Goal: Task Accomplishment & Management: Use online tool/utility

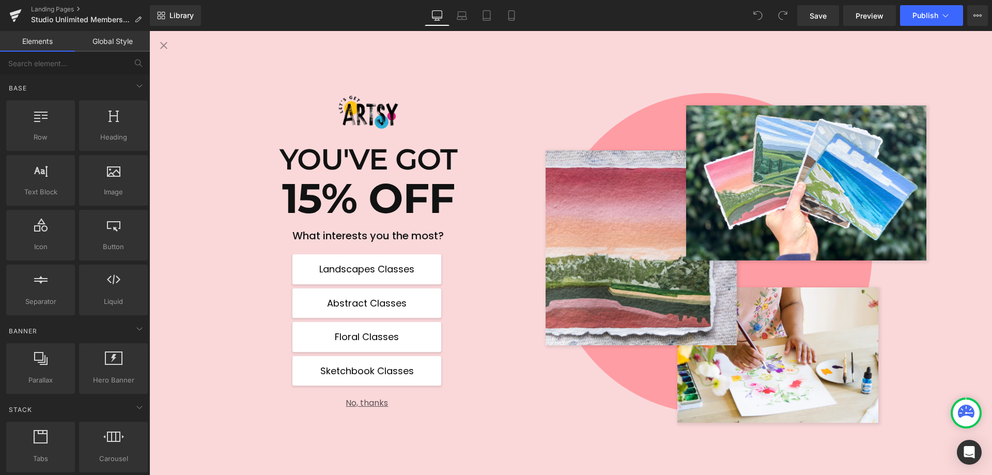
click at [165, 48] on icon "Close popup" at bounding box center [164, 45] width 12 height 12
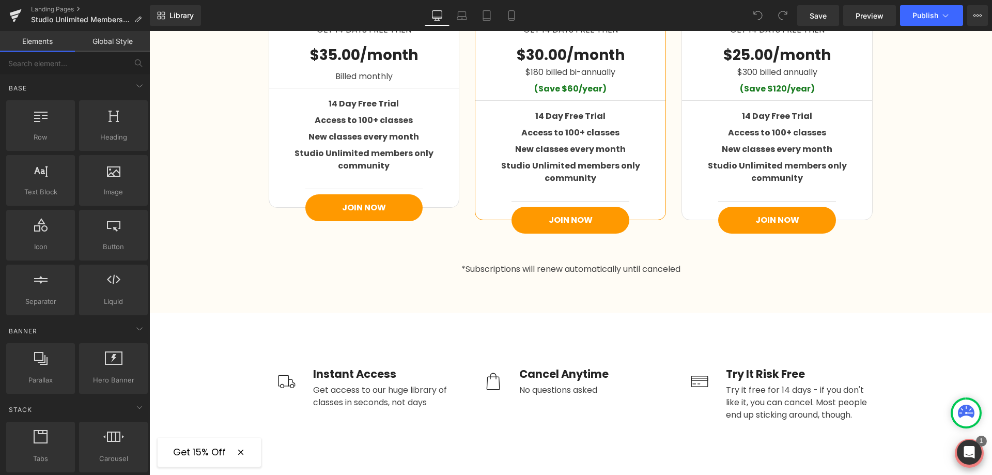
scroll to position [1602, 0]
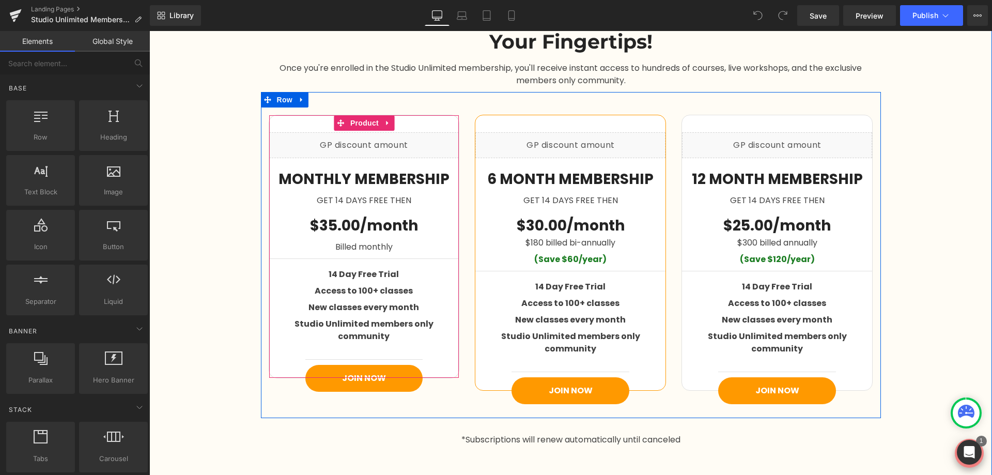
click at [372, 152] on div "Liquid" at bounding box center [364, 145] width 190 height 26
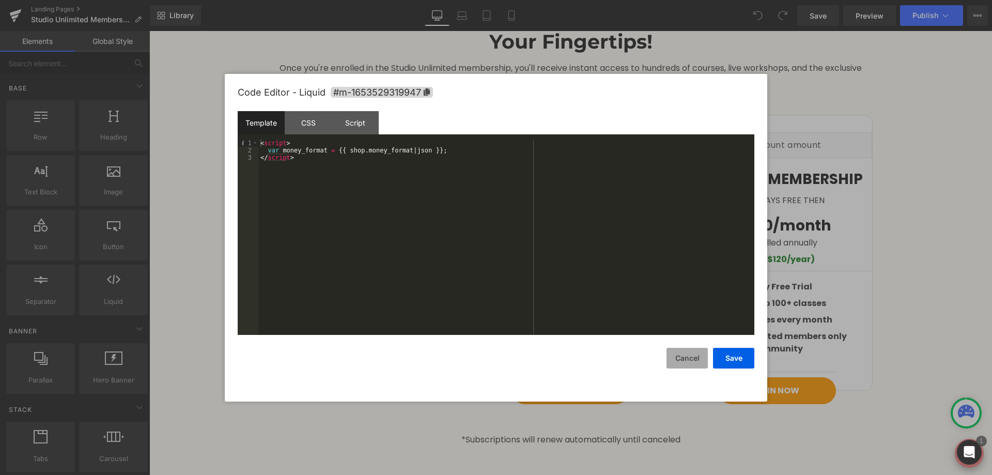
drag, startPoint x: 681, startPoint y: 354, endPoint x: 682, endPoint y: 362, distance: 7.8
click at [682, 355] on button "Cancel" at bounding box center [687, 358] width 41 height 21
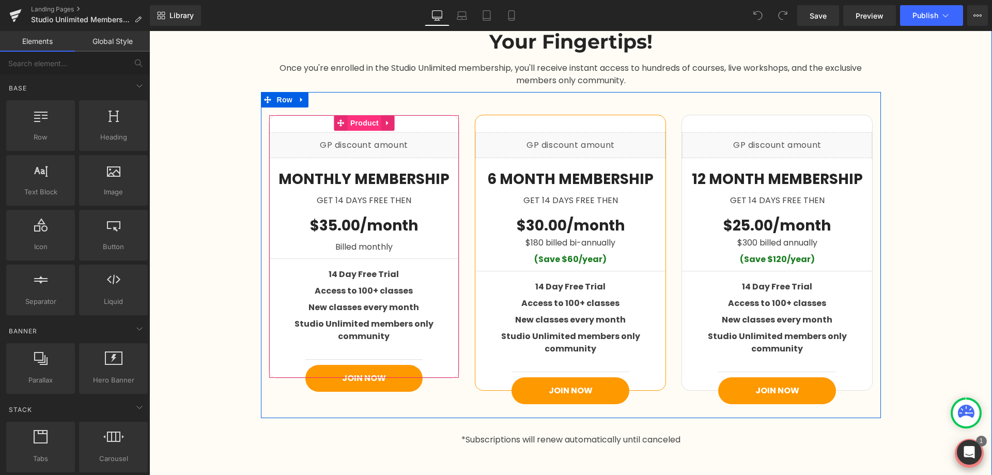
click at [367, 125] on span "Product" at bounding box center [365, 123] width 34 height 16
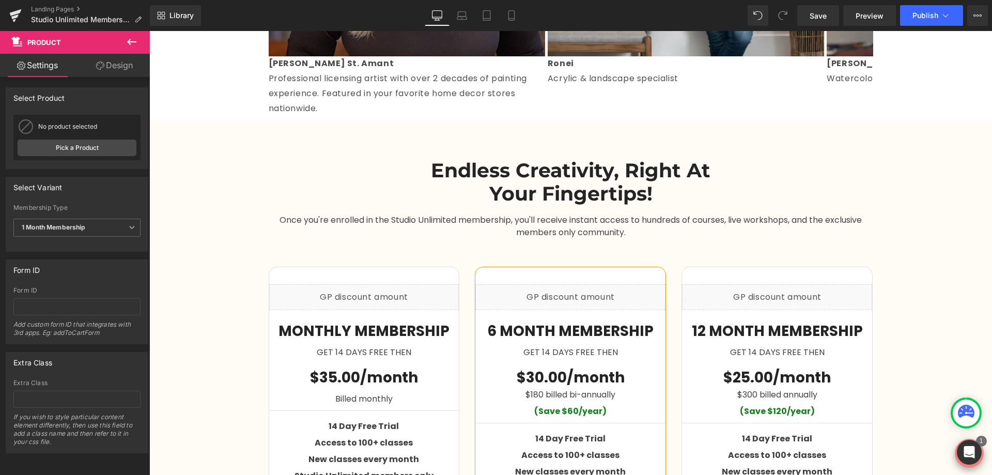
scroll to position [1447, 0]
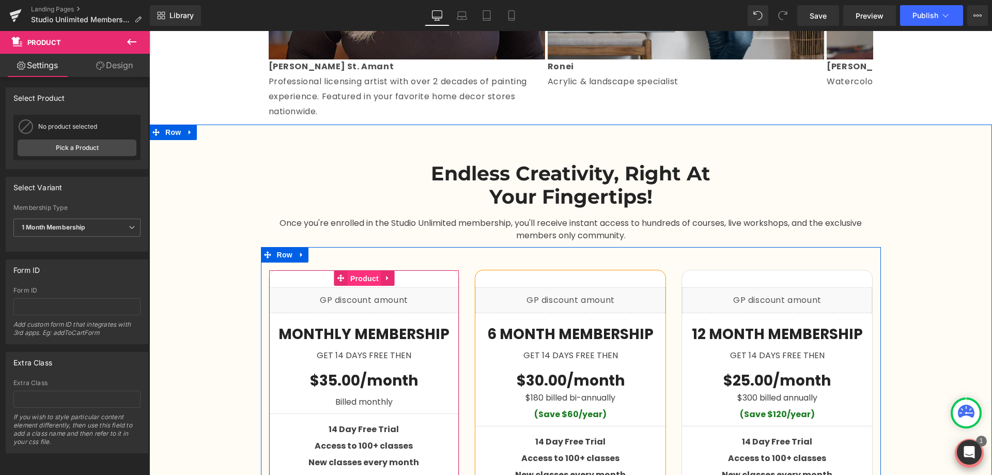
click at [360, 282] on span "Product" at bounding box center [365, 279] width 34 height 16
click at [557, 272] on span "Product" at bounding box center [572, 279] width 34 height 16
click at [764, 277] on span "Product" at bounding box center [778, 279] width 34 height 16
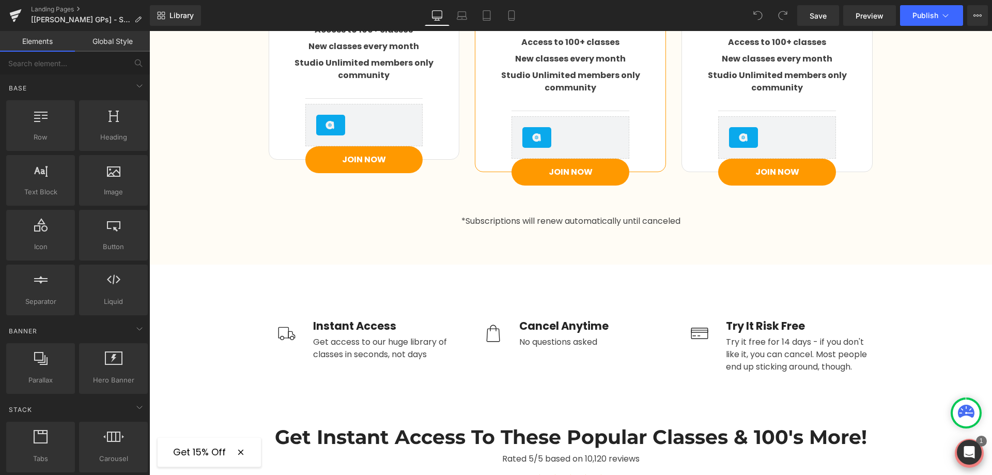
scroll to position [1647, 0]
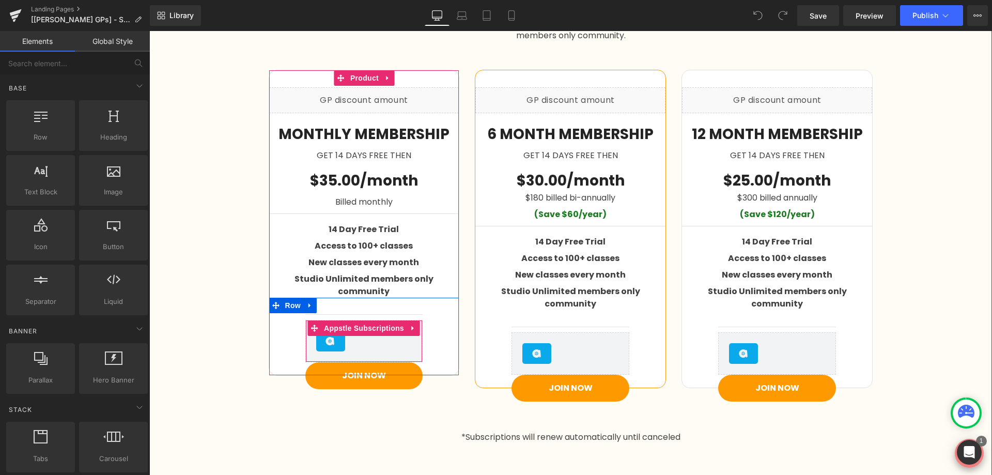
click at [384, 331] on div "Appstle Subscriptions" at bounding box center [364, 341] width 96 height 21
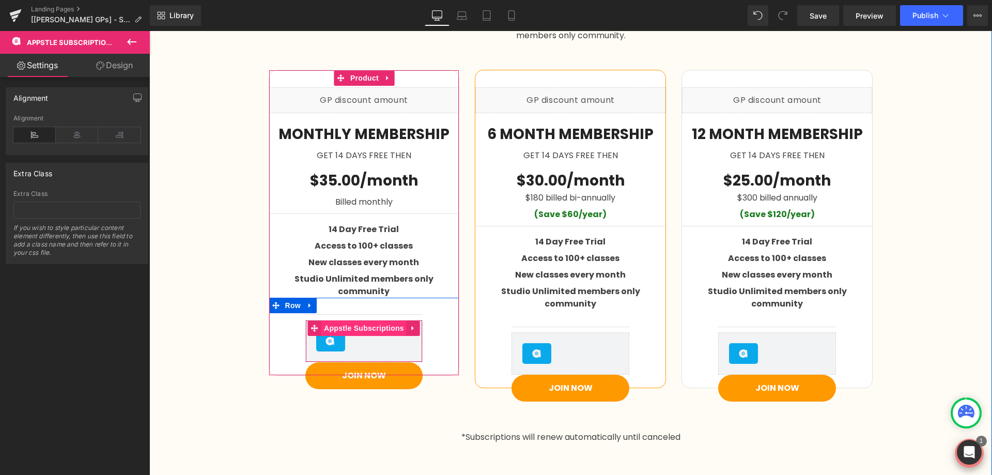
click at [352, 320] on span "Appstle Subscriptions" at bounding box center [363, 328] width 85 height 16
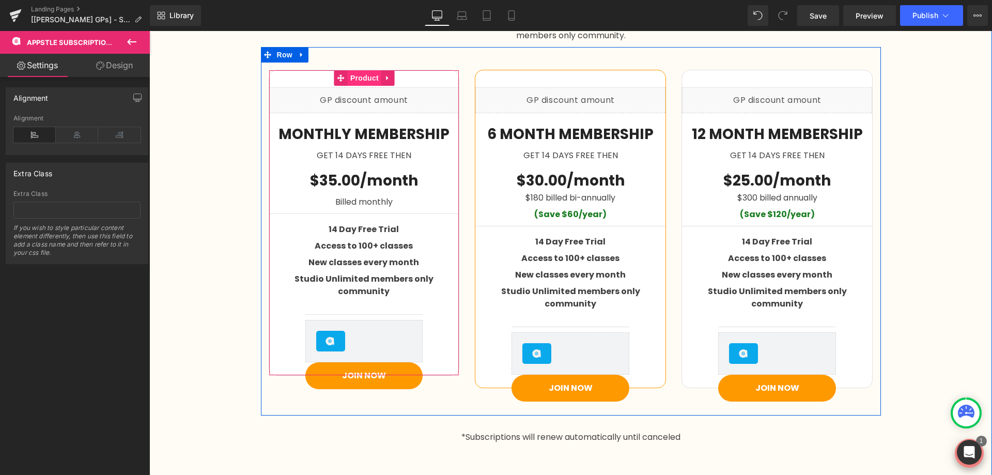
click at [363, 81] on span "Product" at bounding box center [365, 78] width 34 height 16
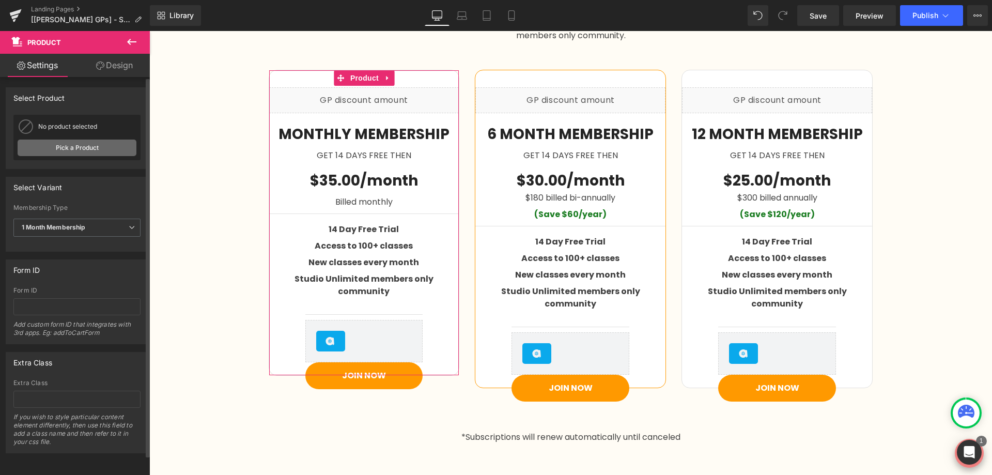
click at [110, 154] on link "Pick a Product" at bounding box center [77, 148] width 119 height 17
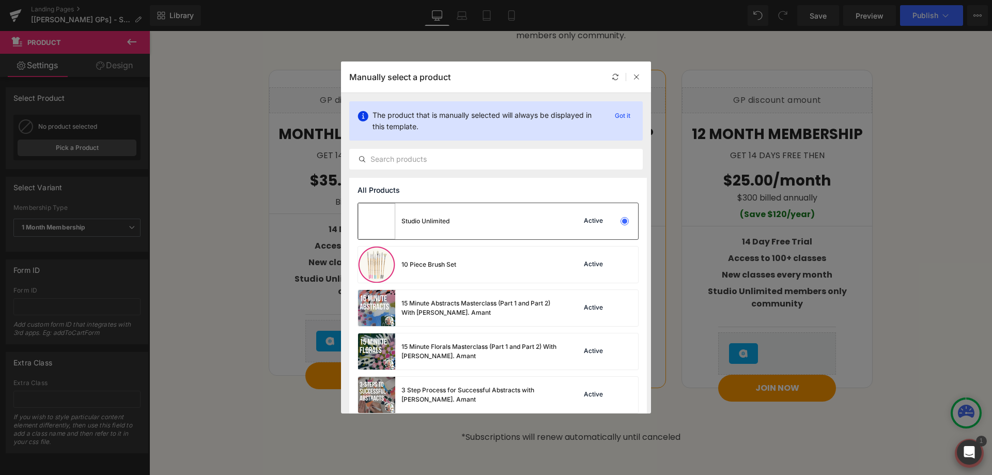
click at [458, 217] on div "Studio Unlimited Active" at bounding box center [498, 221] width 280 height 36
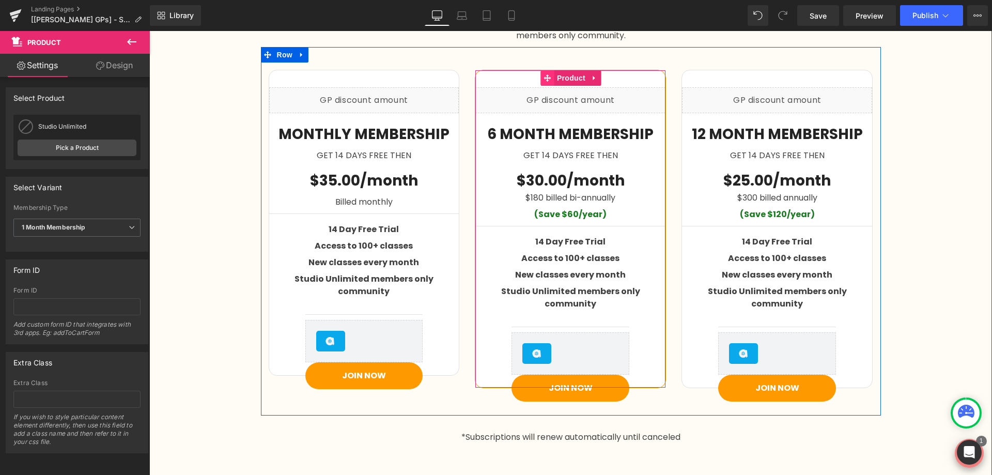
click at [549, 78] on span at bounding box center [547, 78] width 13 height 16
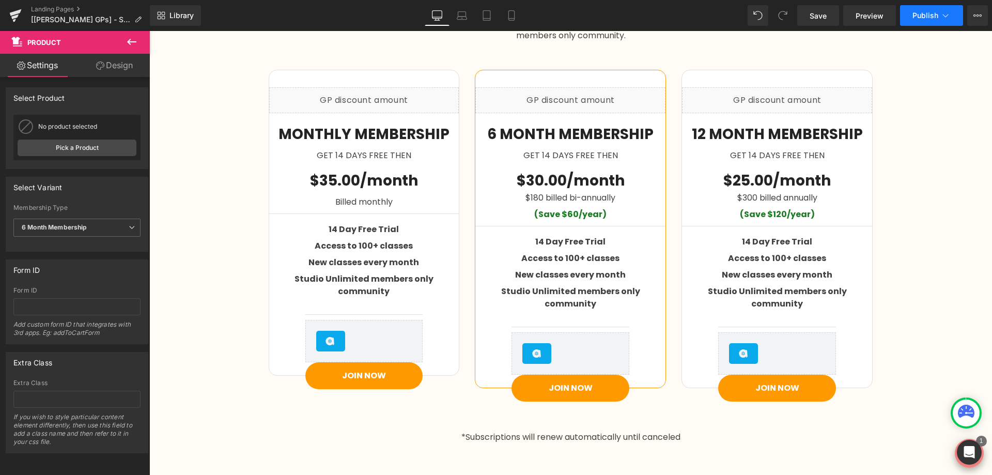
click at [928, 14] on span "Publish" at bounding box center [926, 15] width 26 height 8
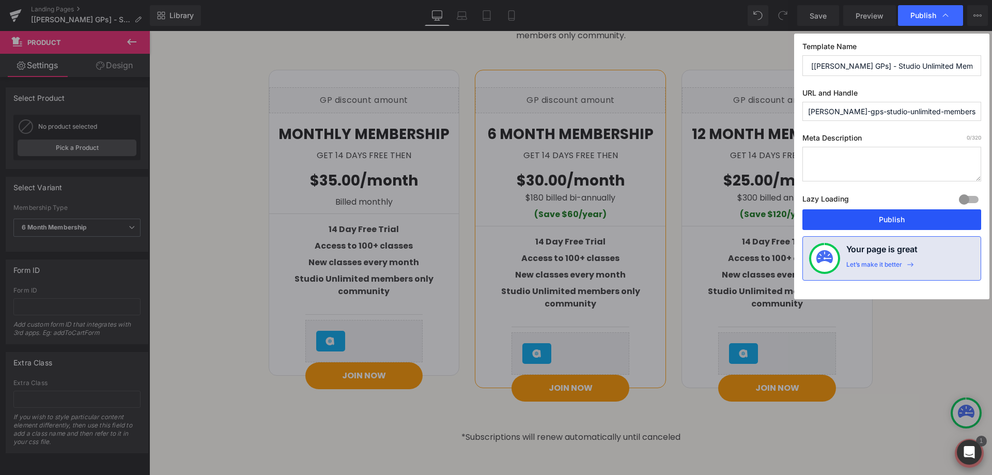
click at [838, 216] on button "Publish" at bounding box center [892, 219] width 179 height 21
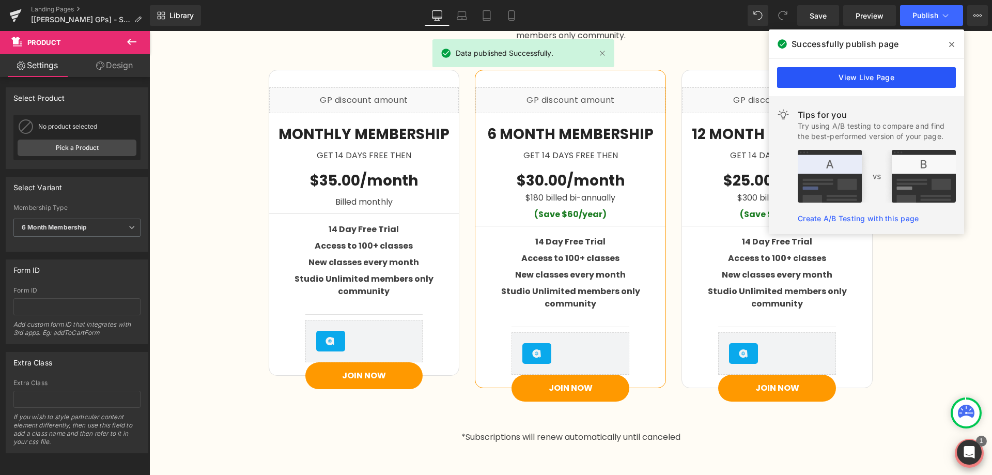
click at [897, 77] on link "View Live Page" at bounding box center [866, 77] width 179 height 21
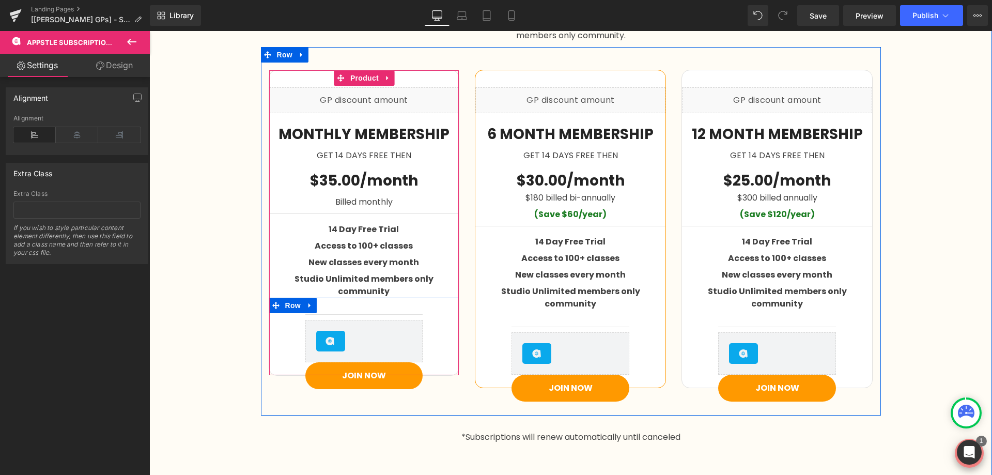
click at [401, 334] on div "Appstle Subscriptions" at bounding box center [364, 341] width 96 height 21
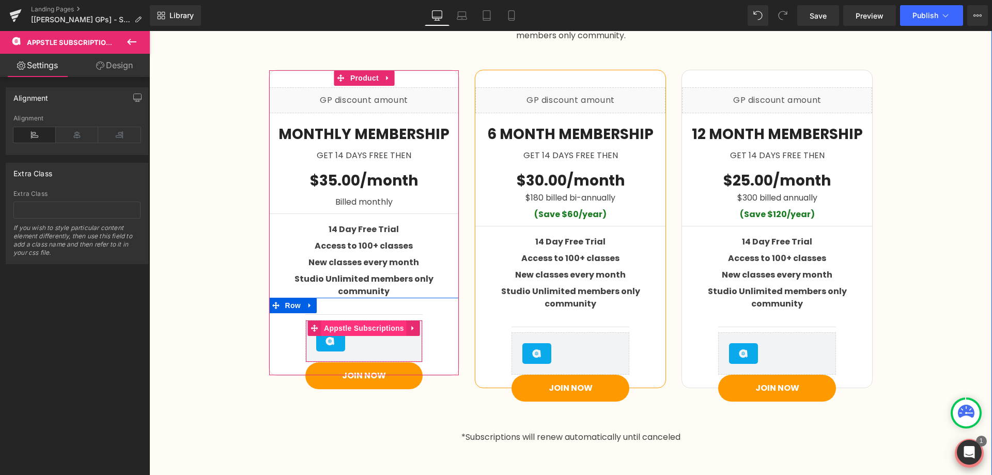
click at [381, 320] on span "Appstle Subscriptions" at bounding box center [363, 328] width 85 height 16
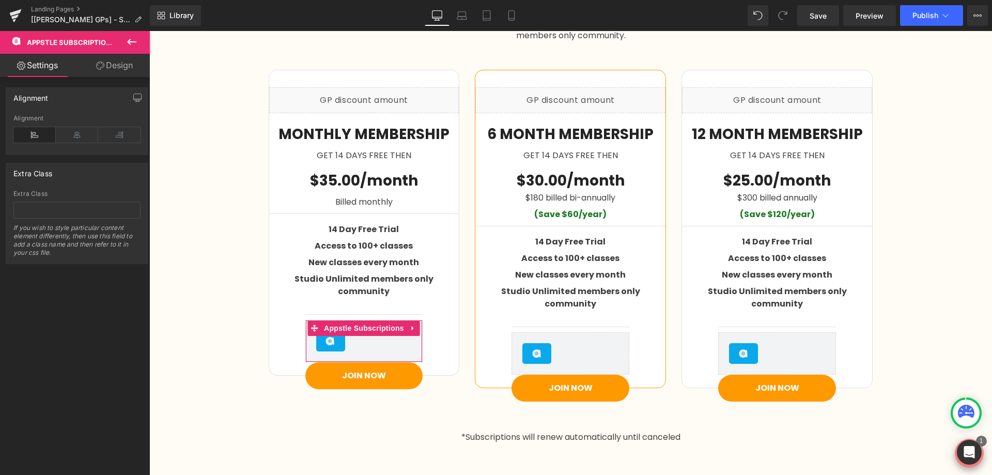
click at [125, 65] on link "Design" at bounding box center [114, 65] width 75 height 23
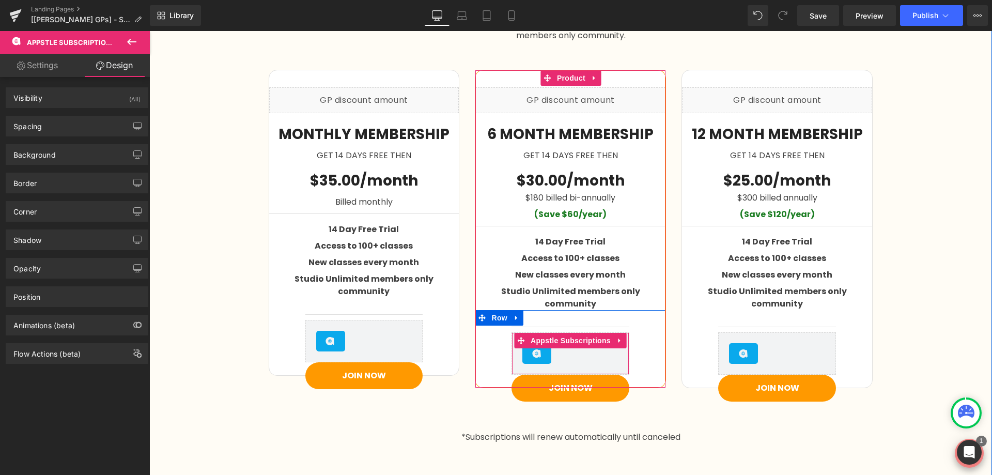
click at [568, 343] on div "Appstle Subscriptions" at bounding box center [571, 353] width 96 height 21
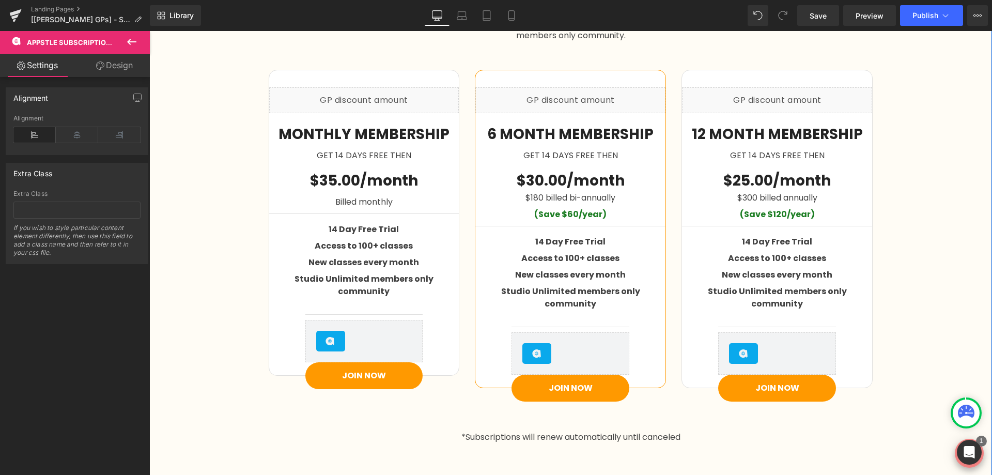
click at [199, 402] on div "Endless Creativity, Right At Your Fingertips! Heading Row Once you're enrolled …" at bounding box center [570, 197] width 843 height 502
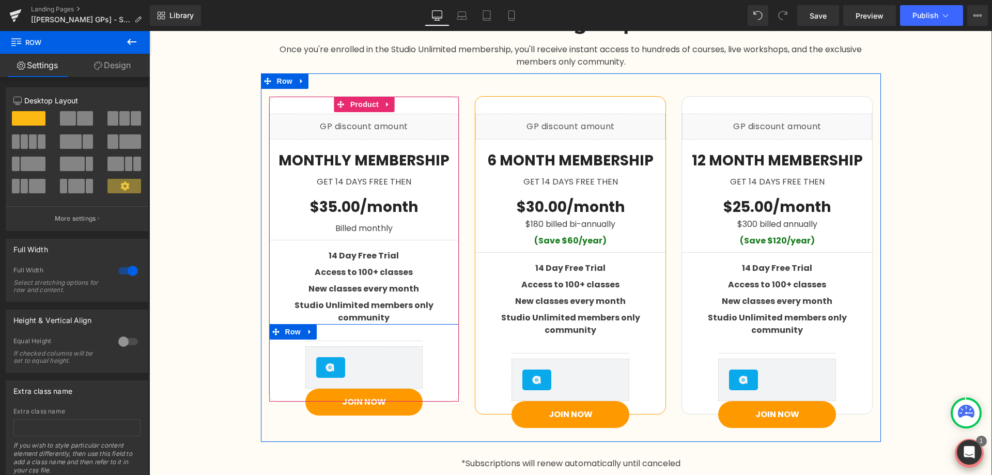
scroll to position [1595, 0]
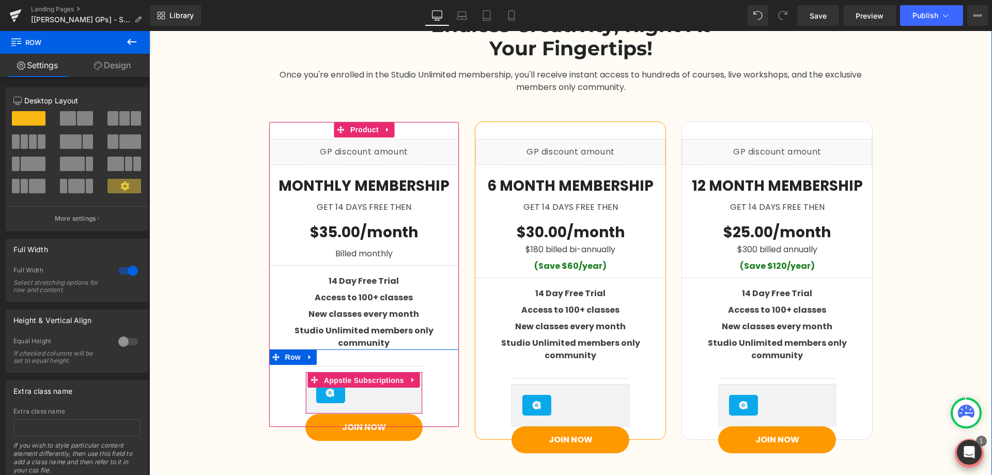
click at [348, 373] on span "Appstle Subscriptions" at bounding box center [363, 381] width 85 height 16
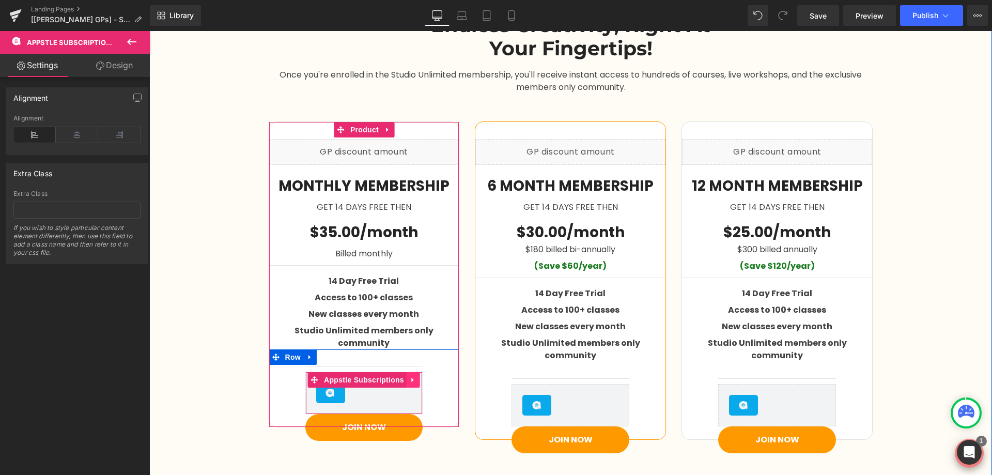
click at [410, 376] on icon at bounding box center [413, 380] width 7 height 8
click at [413, 372] on link at bounding box center [419, 380] width 13 height 16
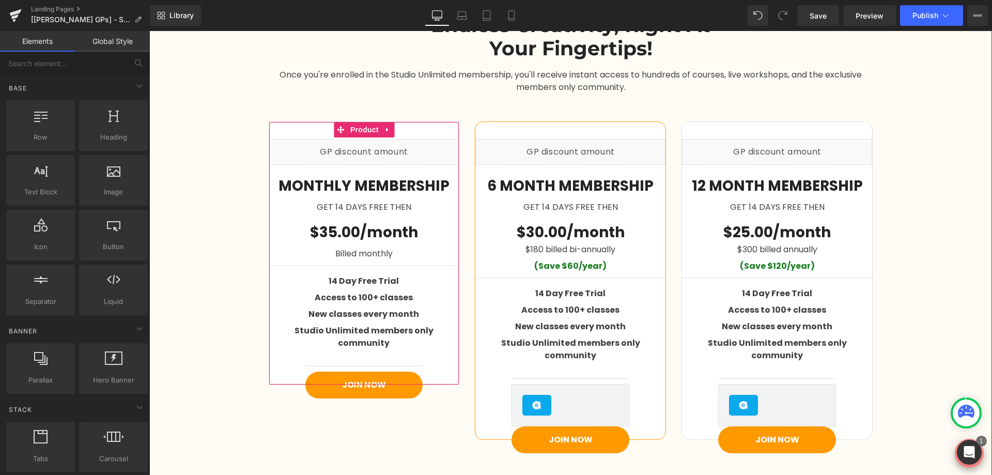
scroll to position [1518, 0]
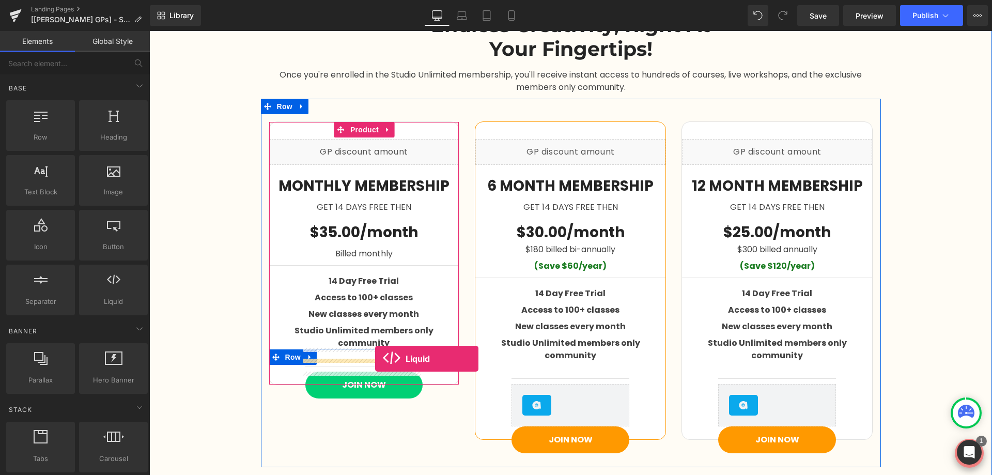
drag, startPoint x: 254, startPoint y: 310, endPoint x: 375, endPoint y: 359, distance: 130.3
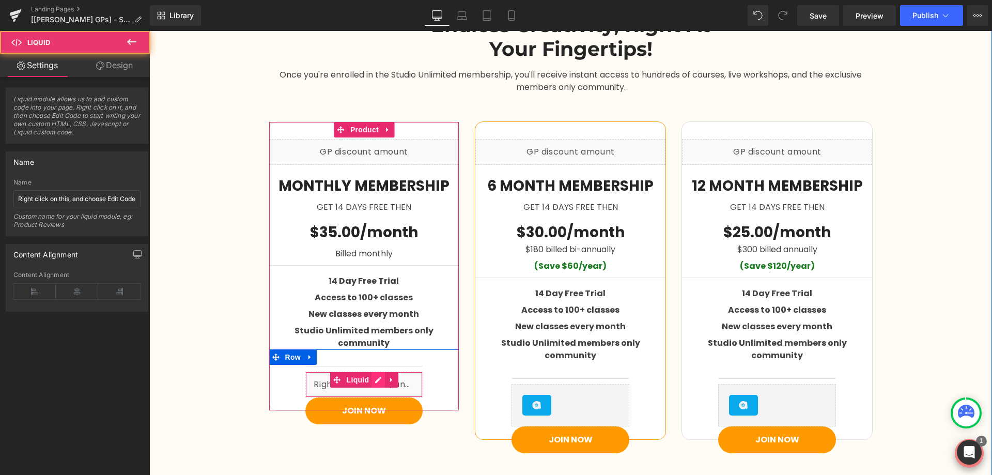
click at [375, 372] on div "Liquid" at bounding box center [364, 385] width 118 height 26
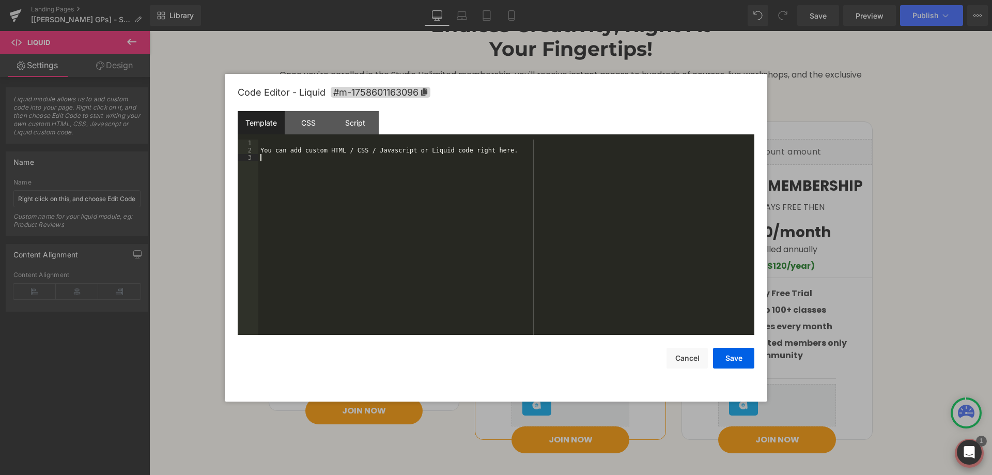
click at [336, 304] on div "You can add custom HTML / CSS / Javascript or Liquid code right here." at bounding box center [506, 245] width 496 height 210
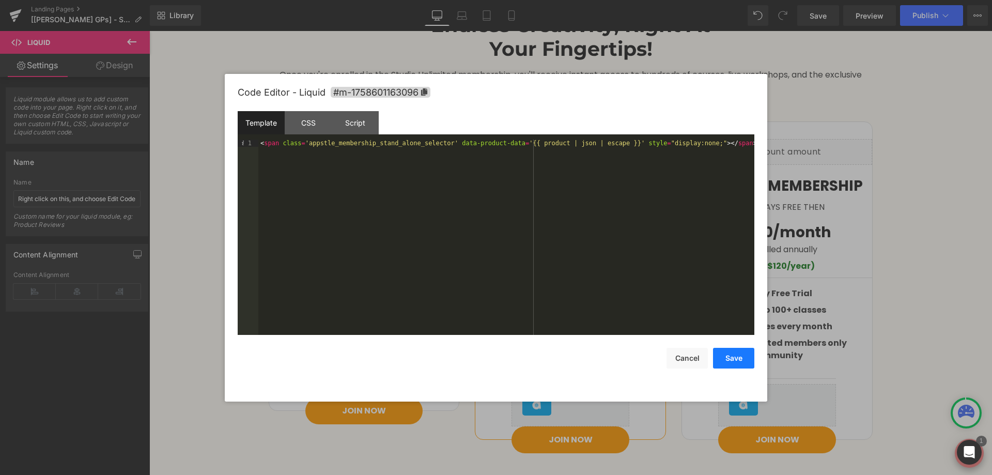
click at [737, 357] on button "Save" at bounding box center [733, 358] width 41 height 21
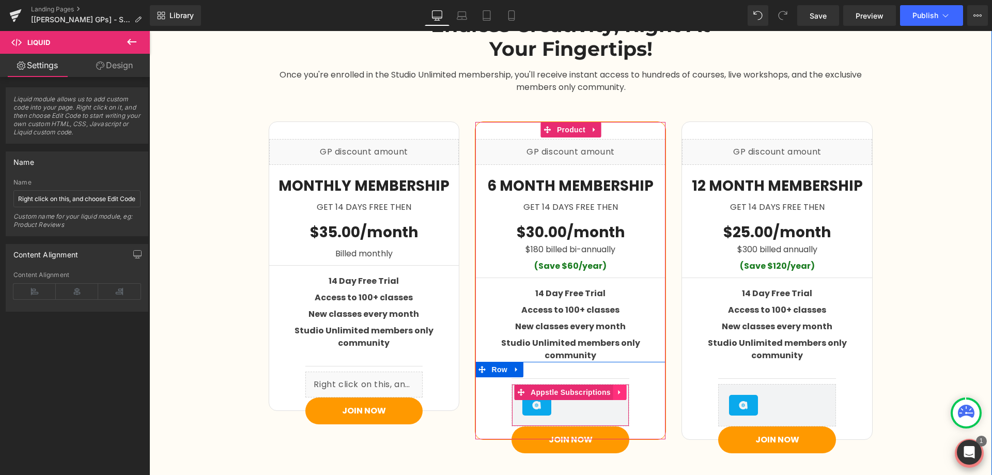
click at [619, 388] on icon at bounding box center [620, 392] width 7 height 8
click at [624, 388] on icon at bounding box center [626, 392] width 7 height 8
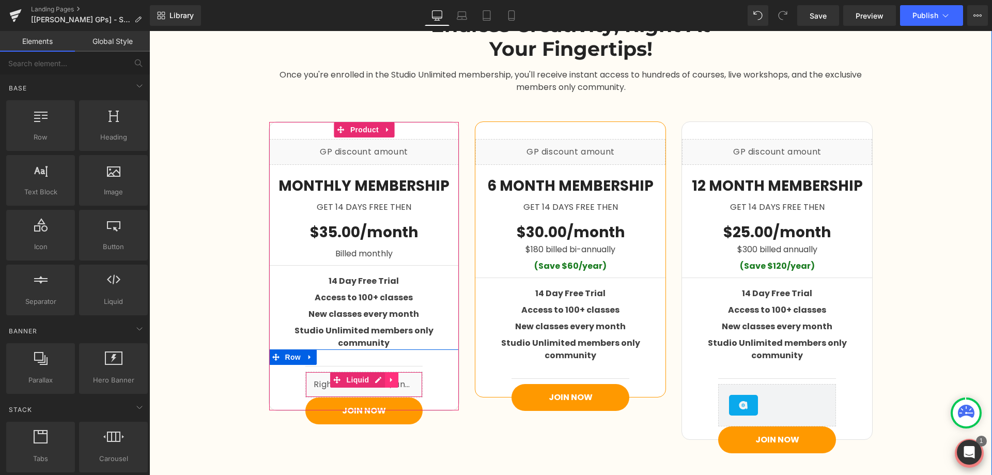
click at [390, 378] on icon at bounding box center [391, 380] width 2 height 5
click at [384, 376] on icon at bounding box center [384, 379] width 7 height 7
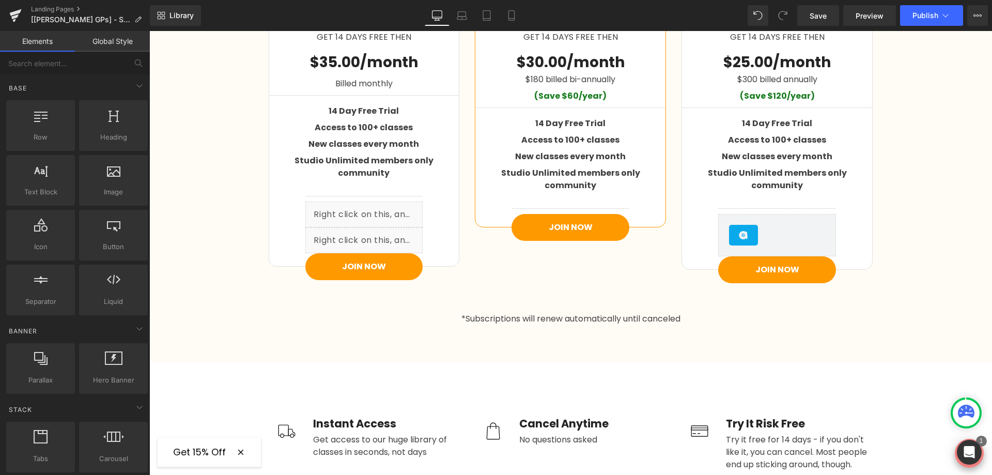
scroll to position [1684, 0]
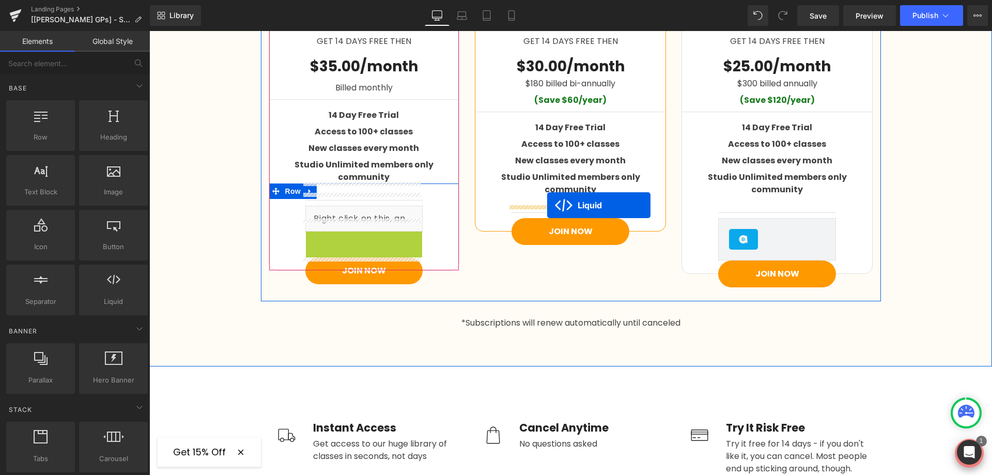
drag, startPoint x: 335, startPoint y: 223, endPoint x: 701, endPoint y: 207, distance: 366.3
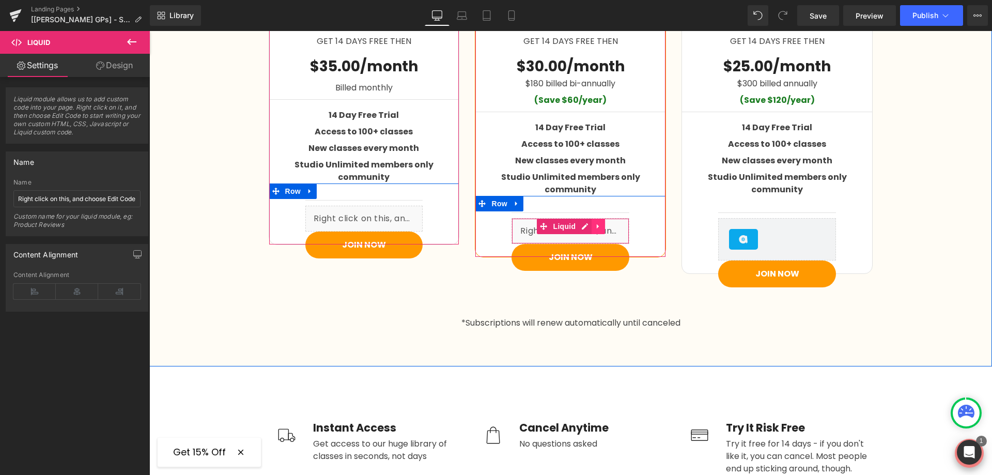
click at [595, 222] on icon at bounding box center [598, 226] width 7 height 8
click at [588, 223] on icon at bounding box center [591, 226] width 7 height 7
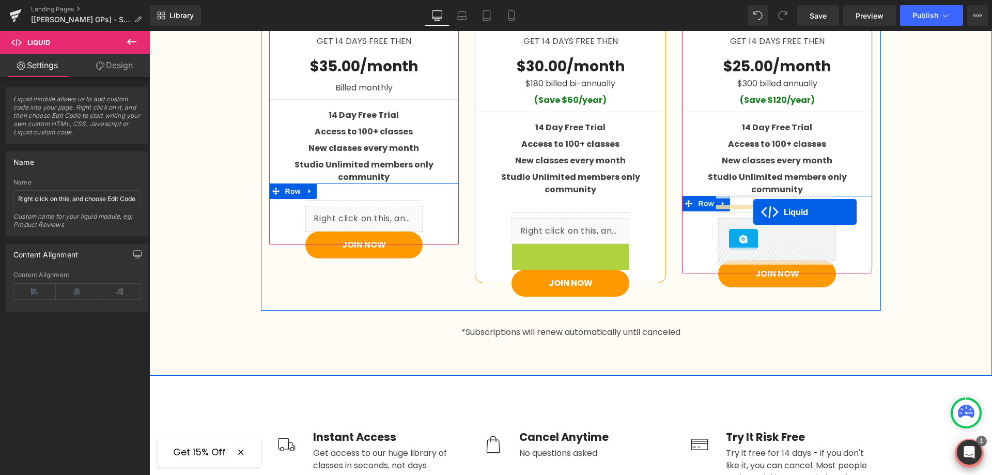
drag, startPoint x: 546, startPoint y: 236, endPoint x: 754, endPoint y: 212, distance: 208.7
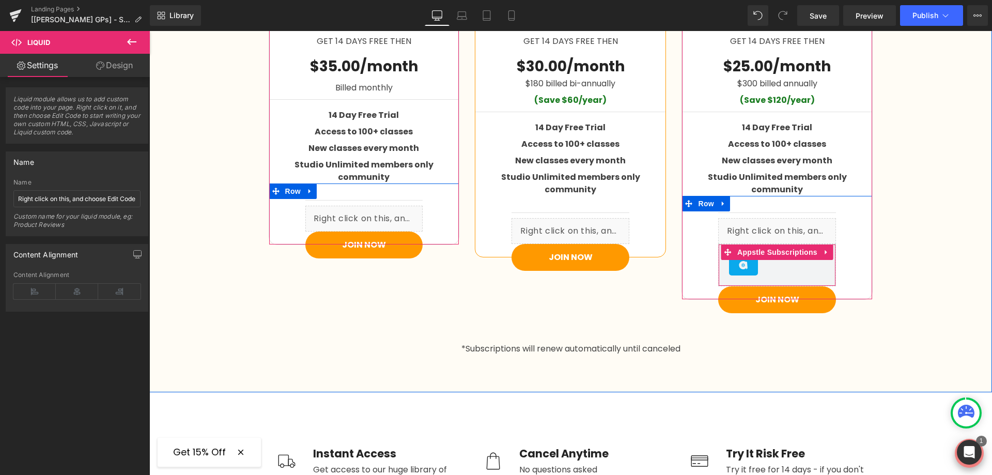
click at [823, 248] on icon at bounding box center [826, 252] width 7 height 8
drag, startPoint x: 827, startPoint y: 240, endPoint x: 830, endPoint y: 235, distance: 5.8
click at [830, 249] on icon at bounding box center [833, 252] width 7 height 7
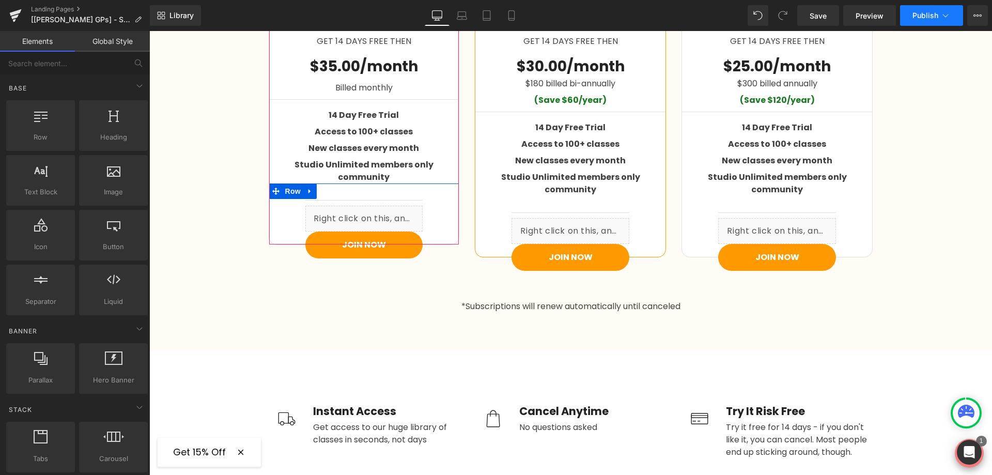
click at [934, 16] on span "Publish" at bounding box center [926, 15] width 26 height 8
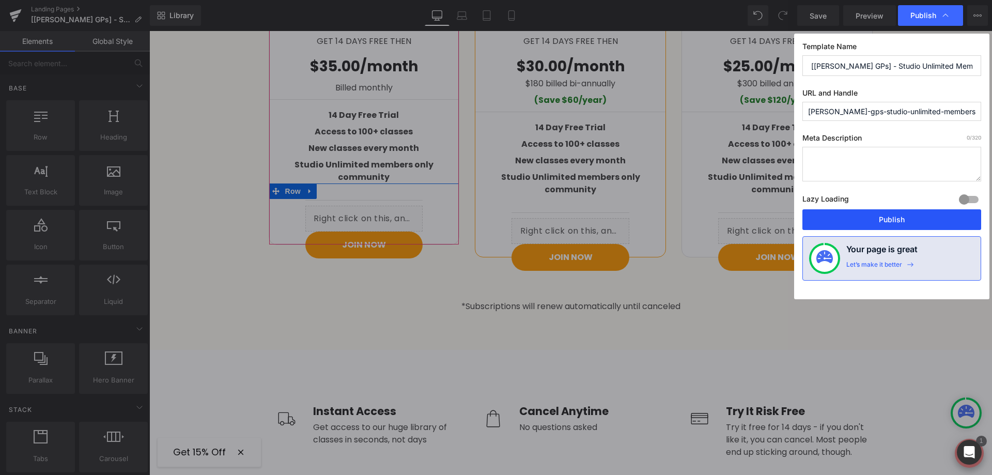
click at [867, 219] on button "Publish" at bounding box center [892, 219] width 179 height 21
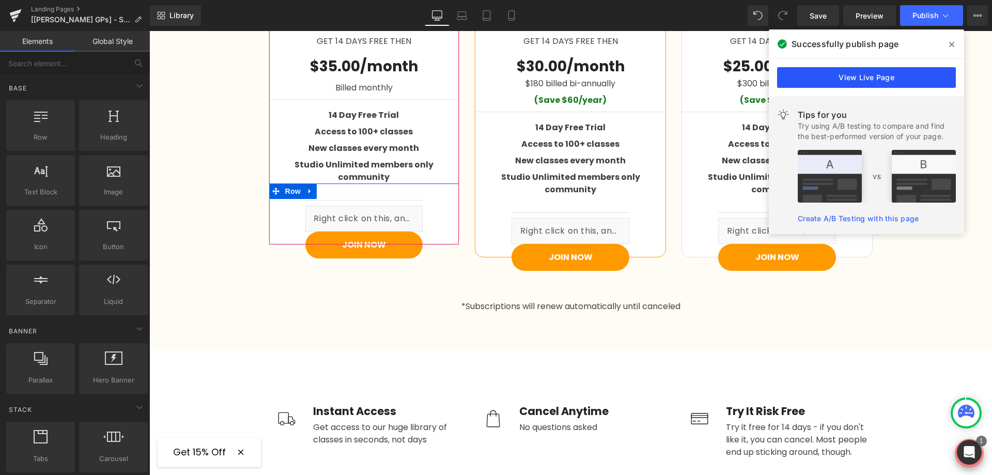
click at [843, 75] on link "View Live Page" at bounding box center [866, 77] width 179 height 21
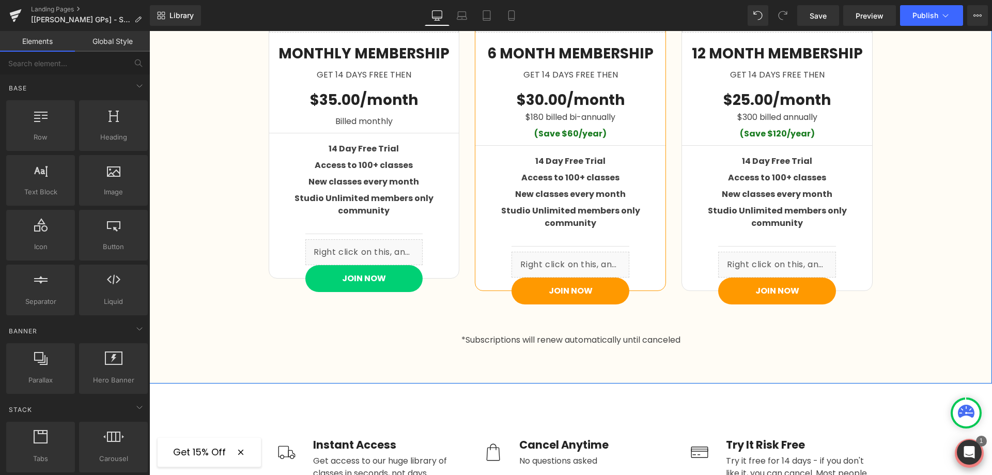
scroll to position [1633, 0]
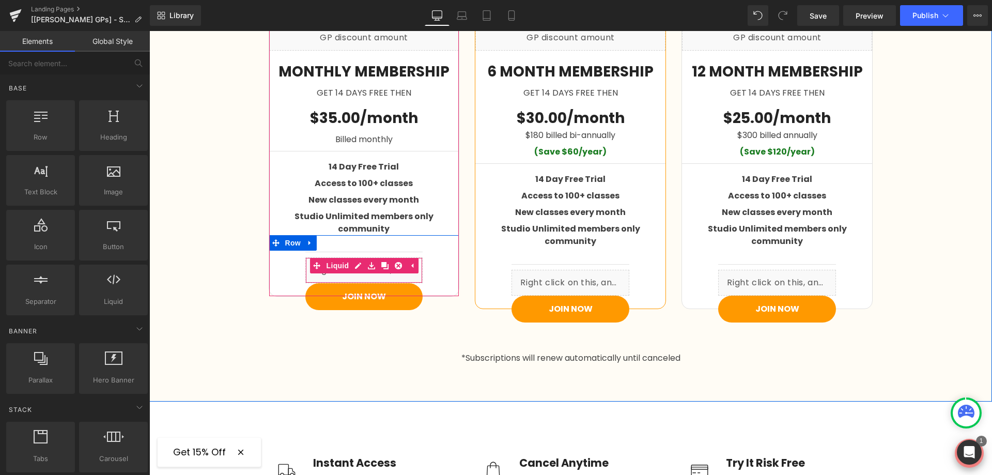
click at [356, 257] on div "Liquid" at bounding box center [364, 270] width 118 height 26
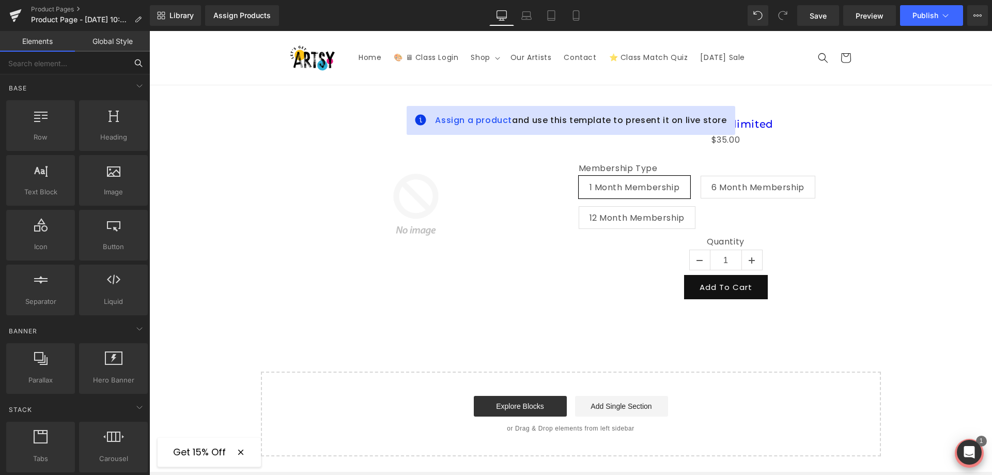
click at [84, 67] on input "text" at bounding box center [63, 63] width 127 height 23
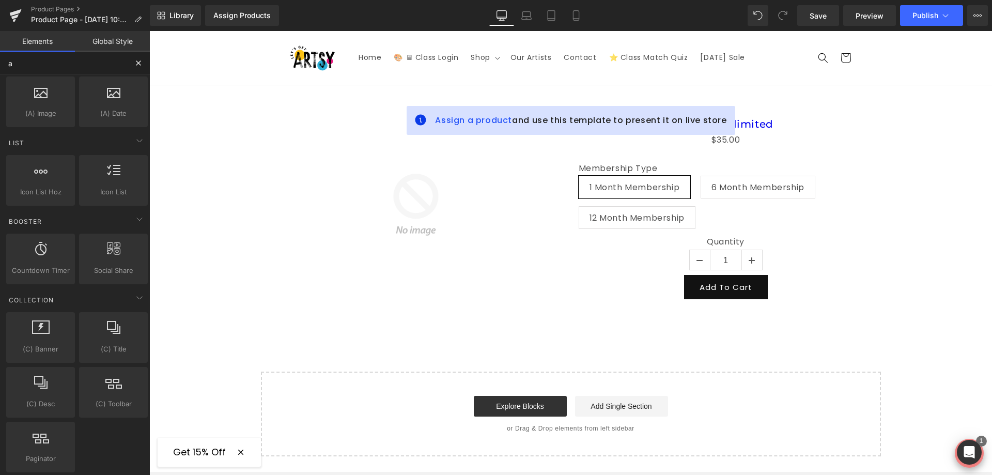
scroll to position [1636, 0]
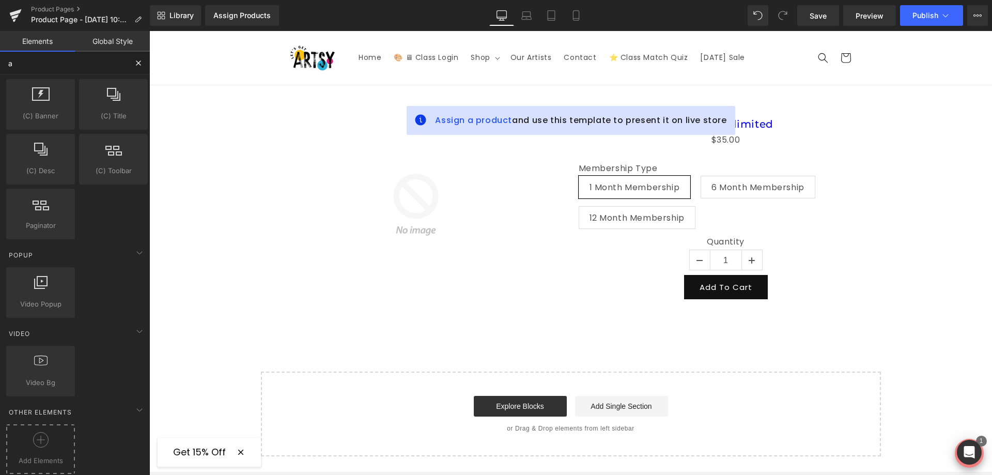
click at [49, 435] on div at bounding box center [41, 443] width 64 height 23
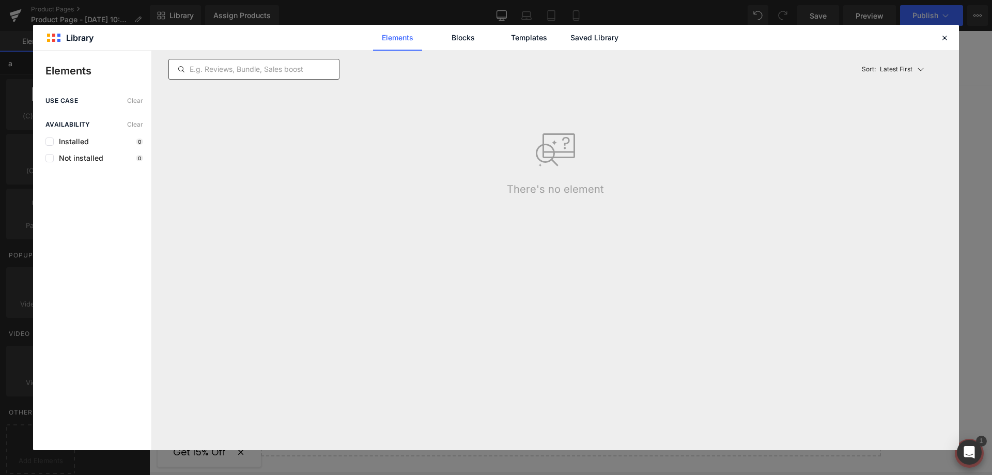
type input "a"
click at [274, 68] on input "text" at bounding box center [254, 69] width 170 height 12
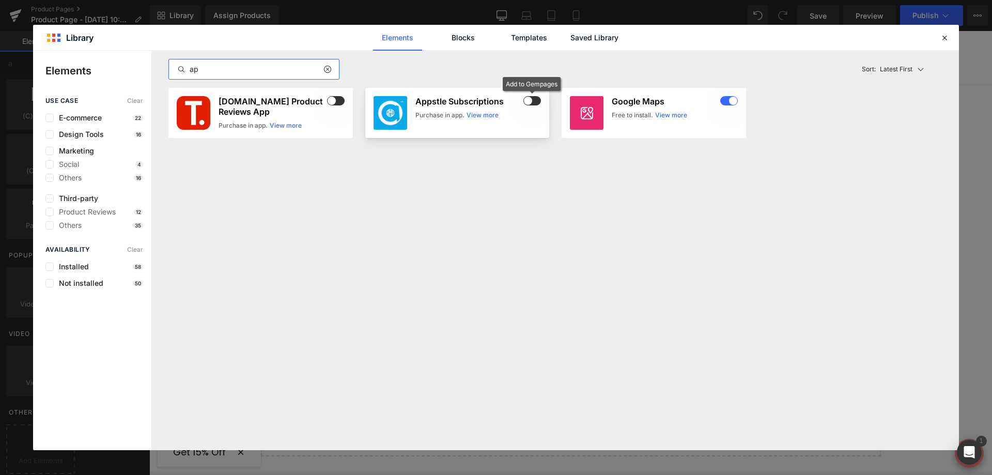
type input "ap"
click at [533, 99] on span at bounding box center [533, 100] width 18 height 9
drag, startPoint x: 945, startPoint y: 41, endPoint x: 632, endPoint y: 109, distance: 321.0
click at [945, 41] on icon at bounding box center [944, 37] width 9 height 9
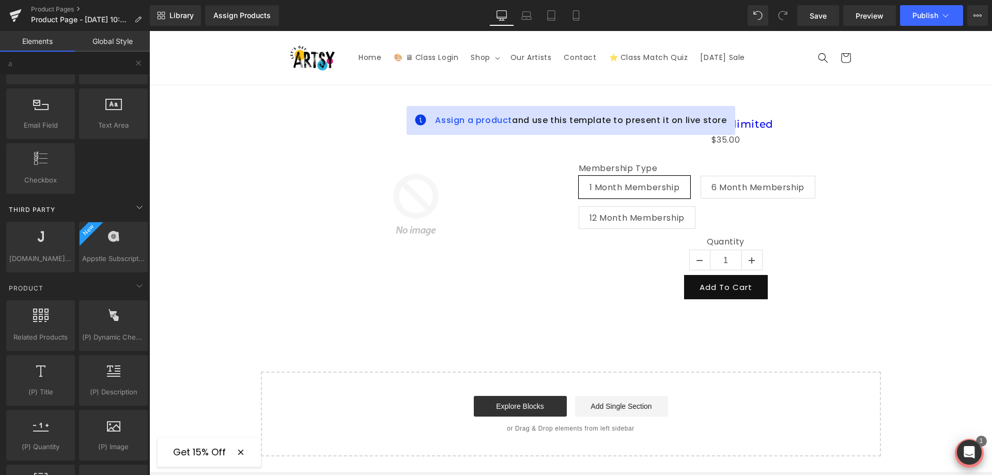
scroll to position [308, 0]
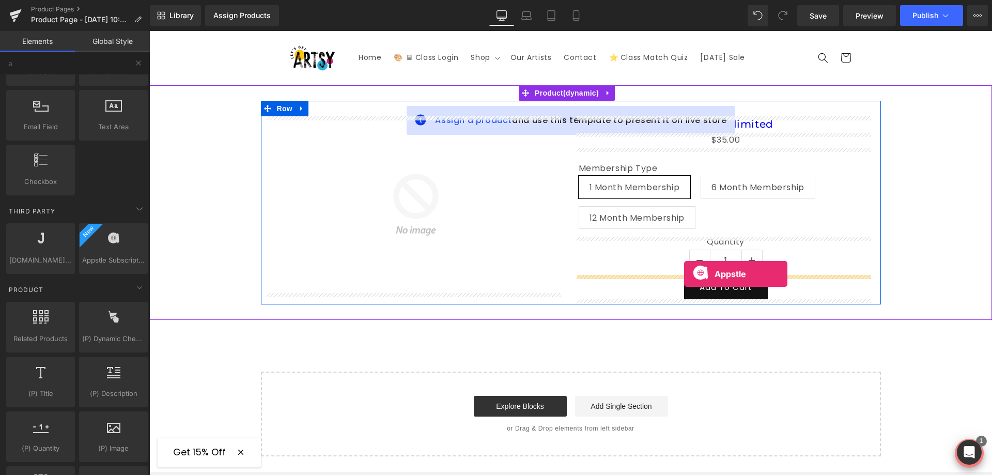
drag, startPoint x: 257, startPoint y: 279, endPoint x: 968, endPoint y: 103, distance: 732.5
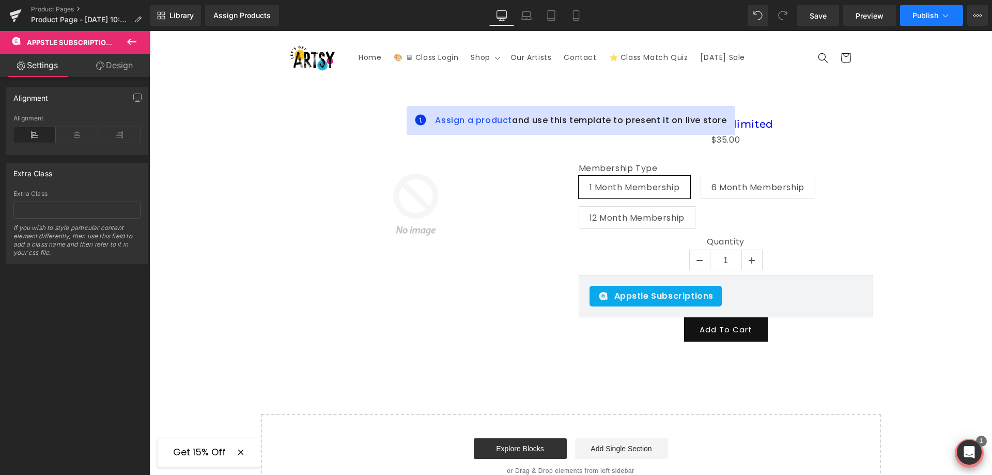
click at [941, 11] on icon at bounding box center [946, 15] width 10 height 10
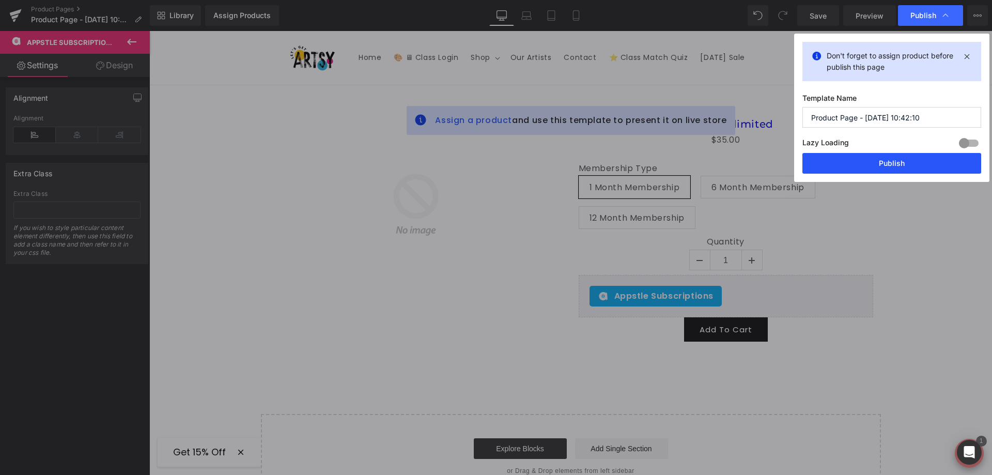
drag, startPoint x: 856, startPoint y: 158, endPoint x: 713, endPoint y: 136, distance: 144.4
click at [856, 158] on button "Publish" at bounding box center [892, 163] width 179 height 21
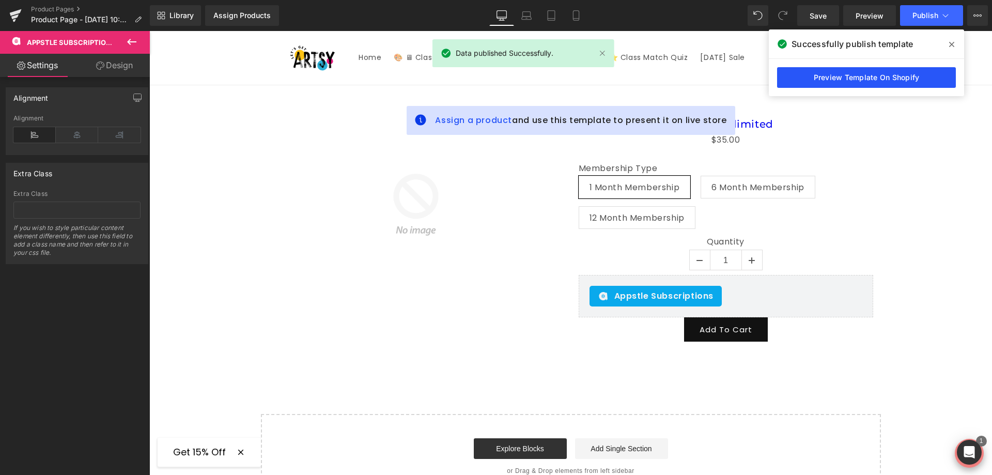
click at [883, 79] on link "Preview Template On Shopify" at bounding box center [866, 77] width 179 height 21
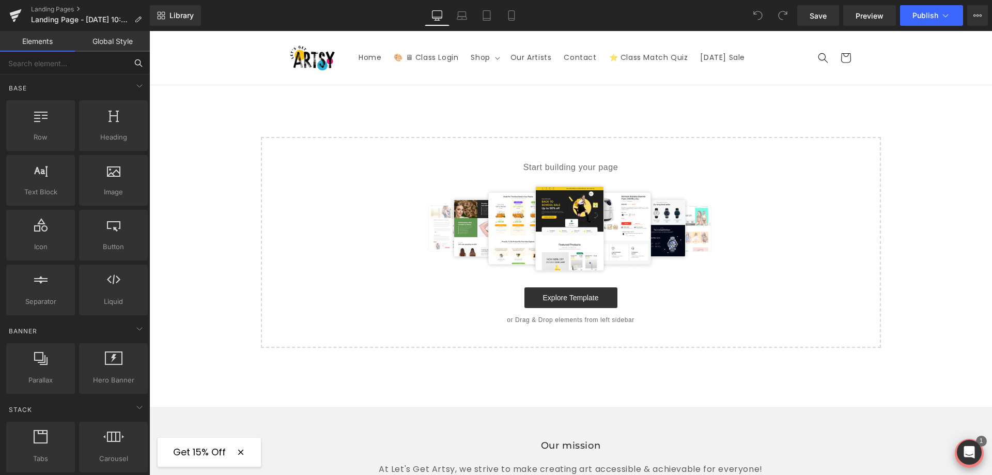
click at [84, 58] on input "text" at bounding box center [63, 63] width 127 height 23
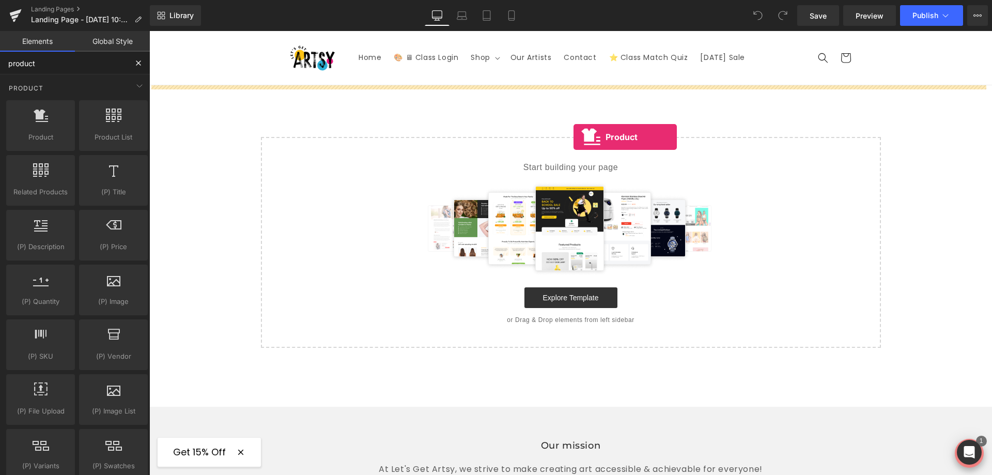
drag, startPoint x: 203, startPoint y: 164, endPoint x: 574, endPoint y: 137, distance: 372.1
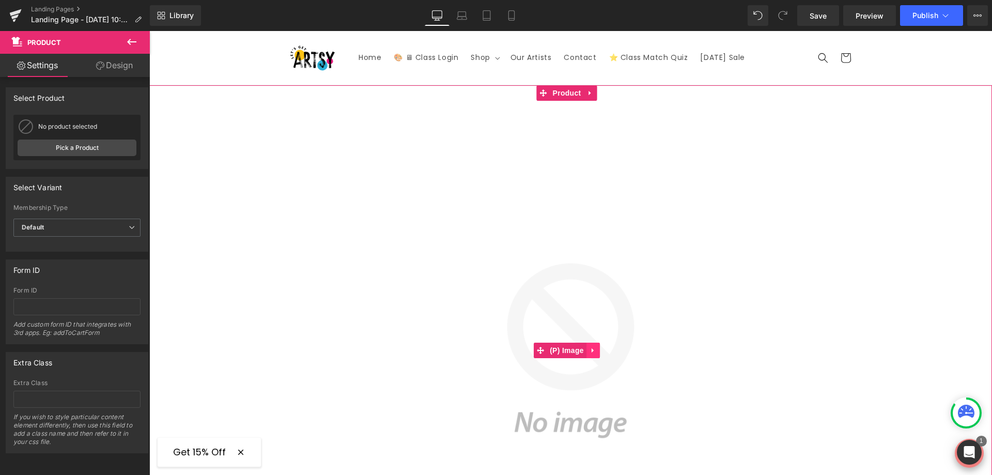
click at [592, 348] on icon at bounding box center [593, 350] width 2 height 5
click at [598, 347] on icon at bounding box center [599, 350] width 7 height 7
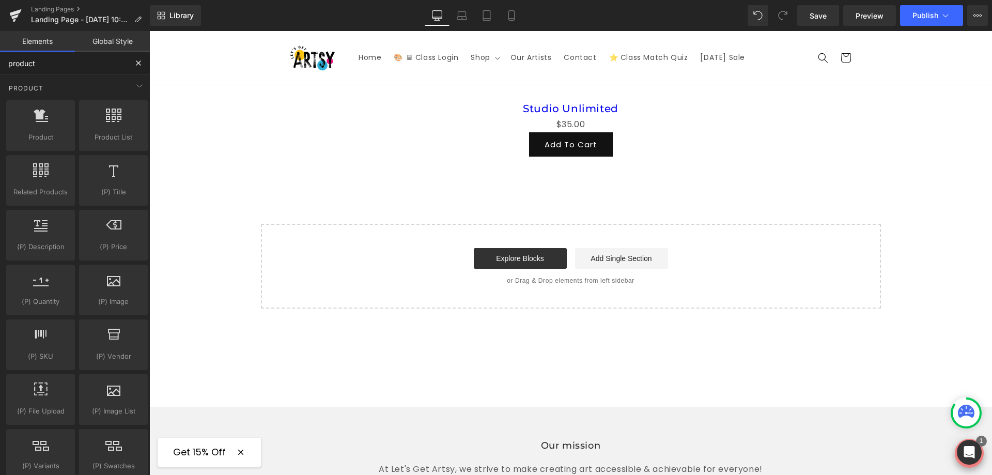
click at [57, 66] on input "product" at bounding box center [63, 63] width 127 height 23
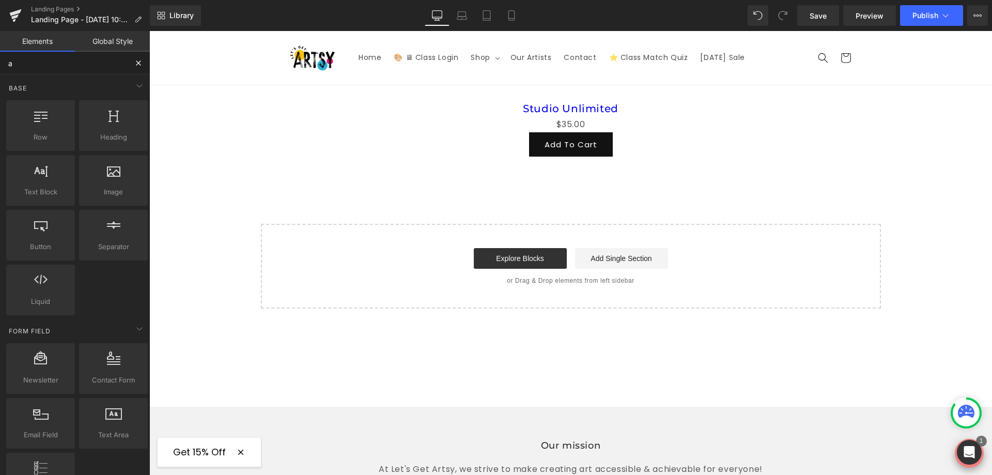
type input "ap"
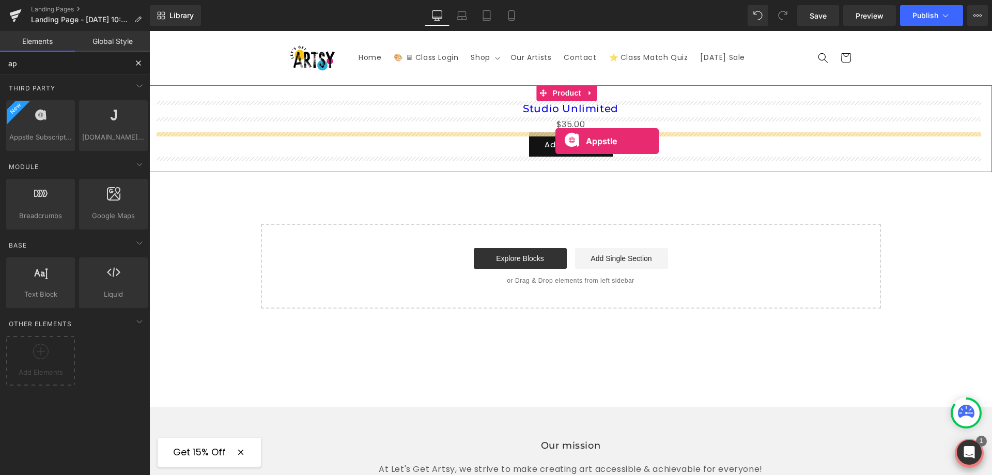
drag, startPoint x: 186, startPoint y: 152, endPoint x: 556, endPoint y: 141, distance: 370.2
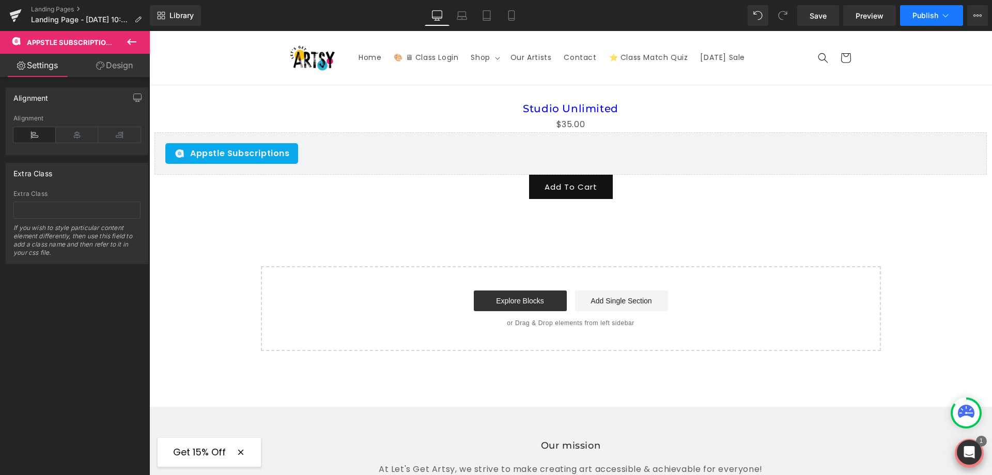
click at [915, 19] on span "Publish" at bounding box center [926, 15] width 26 height 8
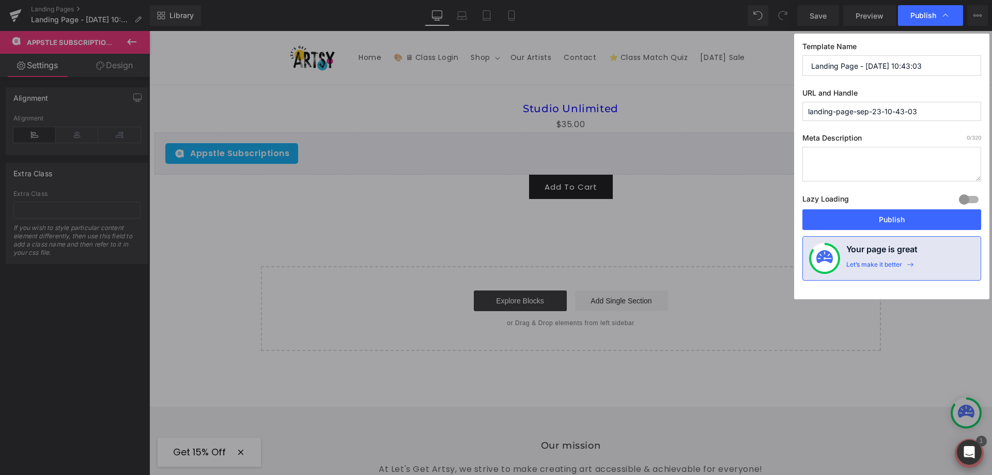
drag, startPoint x: 841, startPoint y: 202, endPoint x: 851, endPoint y: 208, distance: 11.9
click at [842, 202] on label "Lazy Loading Build" at bounding box center [826, 200] width 47 height 17
click at [852, 210] on button "Publish" at bounding box center [892, 219] width 179 height 21
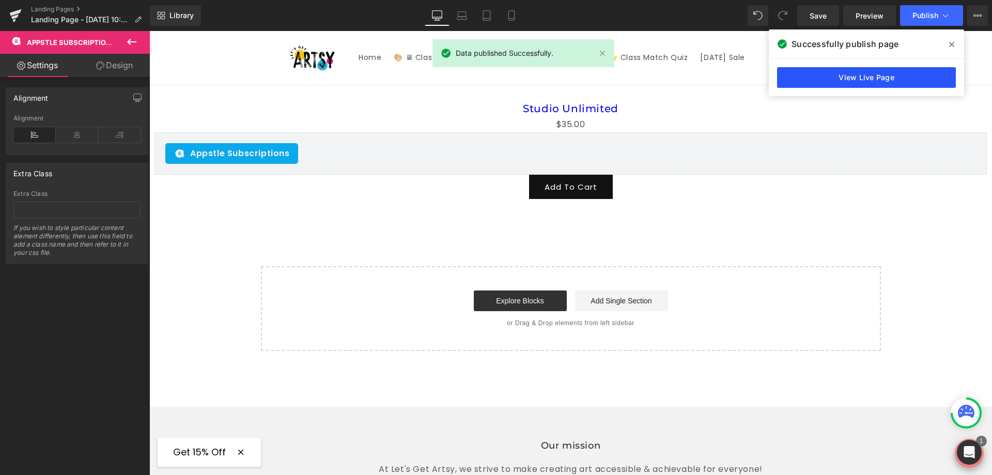
click at [900, 70] on link "View Live Page" at bounding box center [866, 77] width 179 height 21
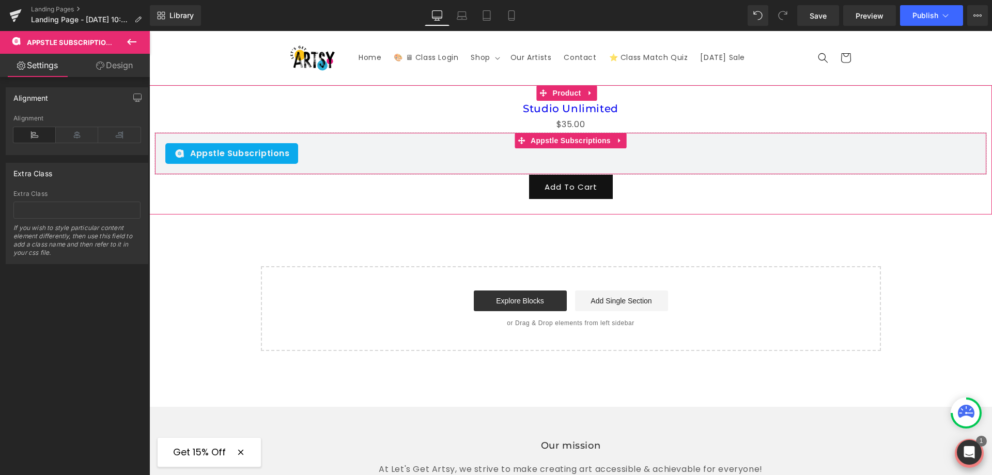
click at [352, 152] on div "Appstle Subscriptions" at bounding box center [570, 153] width 811 height 21
click at [549, 162] on div "Appstle Subscriptions" at bounding box center [570, 153] width 811 height 21
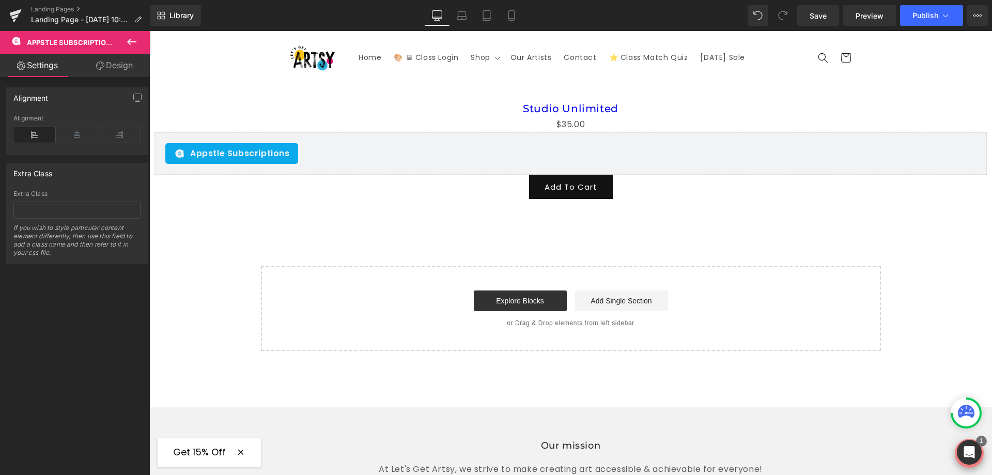
click at [128, 42] on icon at bounding box center [131, 42] width 9 height 6
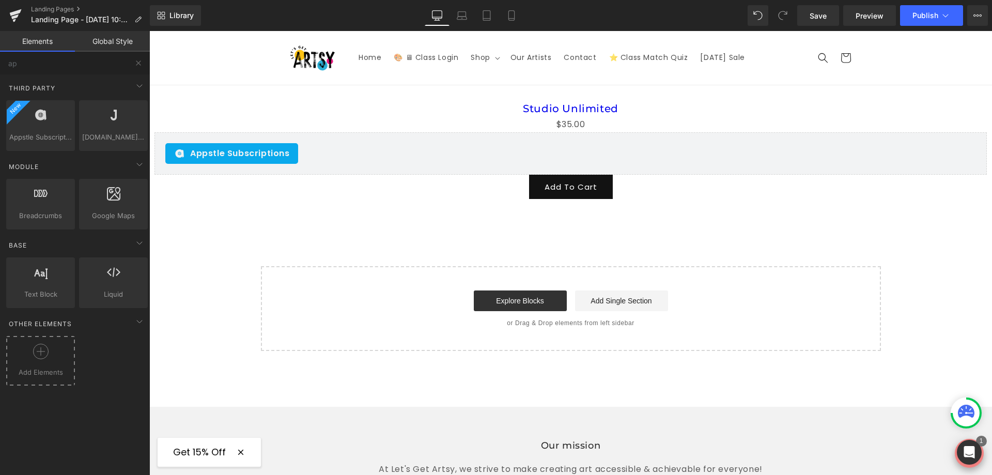
click at [54, 363] on div at bounding box center [41, 355] width 64 height 23
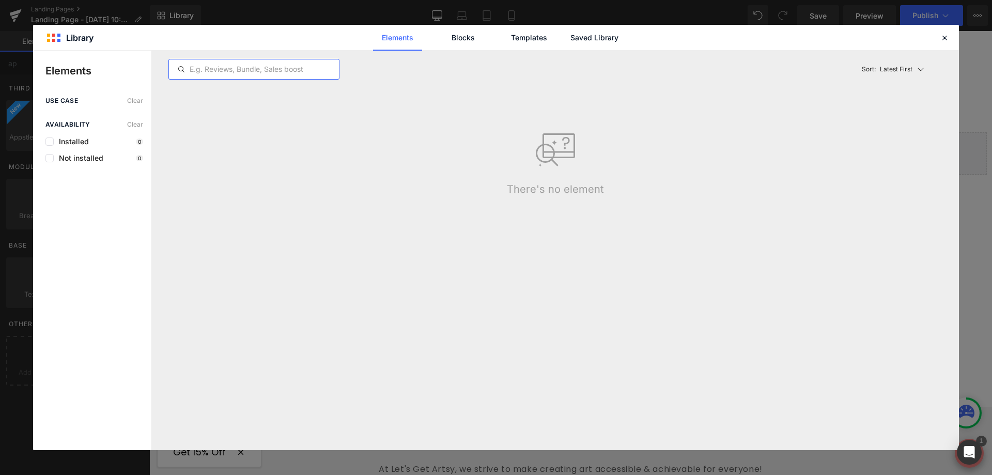
click at [280, 66] on input "text" at bounding box center [254, 69] width 170 height 12
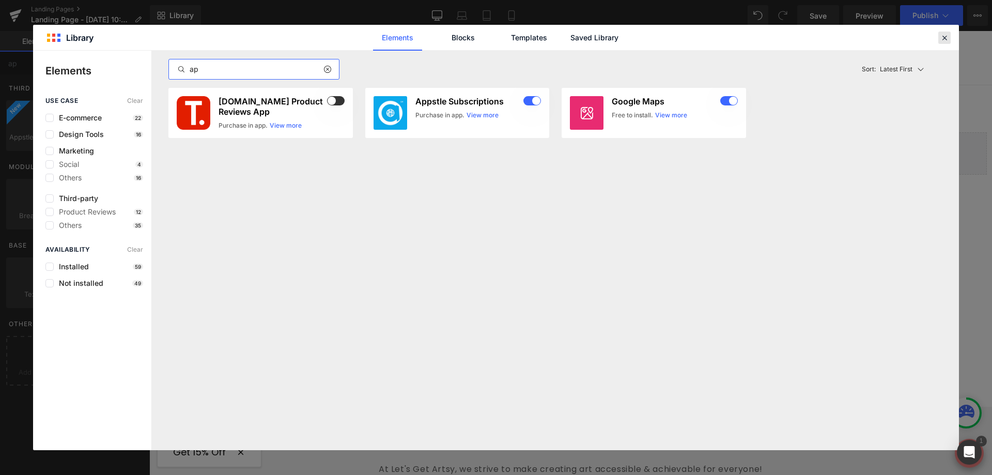
type input "ap"
drag, startPoint x: 940, startPoint y: 36, endPoint x: 750, endPoint y: 1, distance: 192.9
click at [940, 36] on icon at bounding box center [944, 37] width 9 height 9
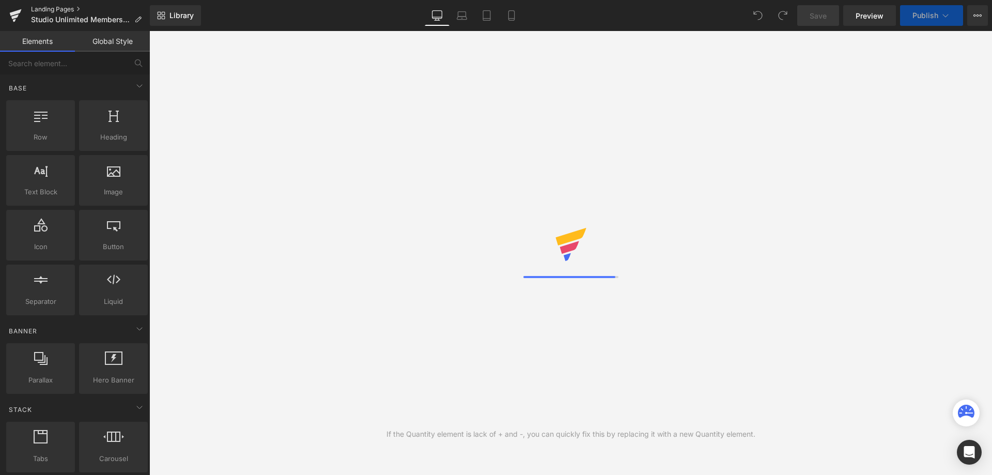
click at [55, 11] on link "Landing Pages" at bounding box center [90, 9] width 119 height 8
